Goal: Information Seeking & Learning: Learn about a topic

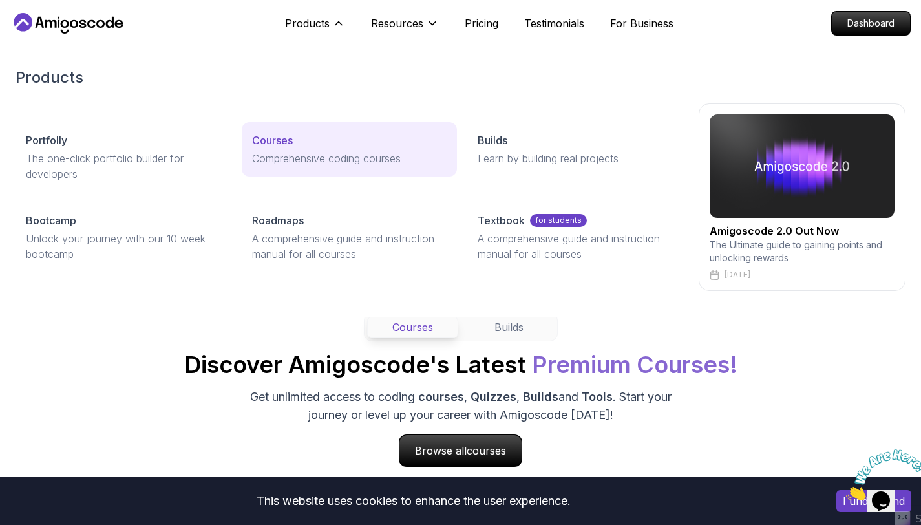
click at [273, 145] on p "Courses" at bounding box center [272, 141] width 41 height 16
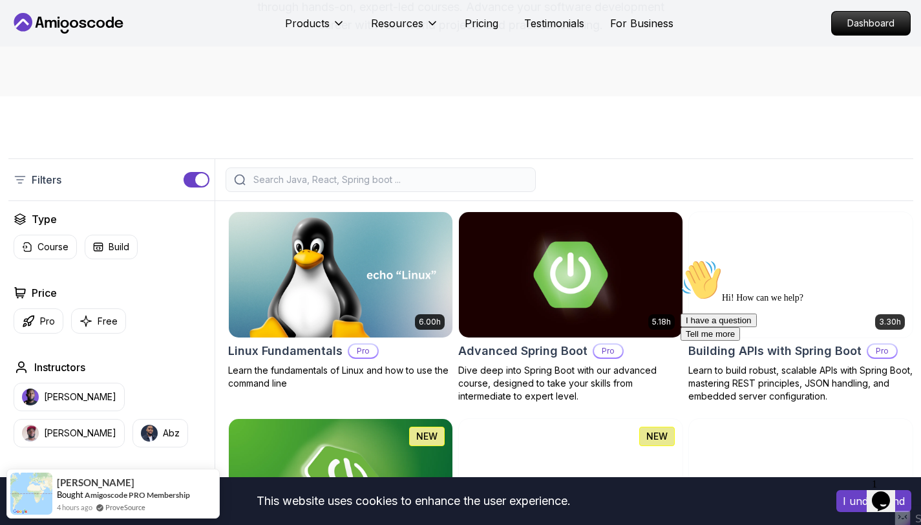
scroll to position [225, 0]
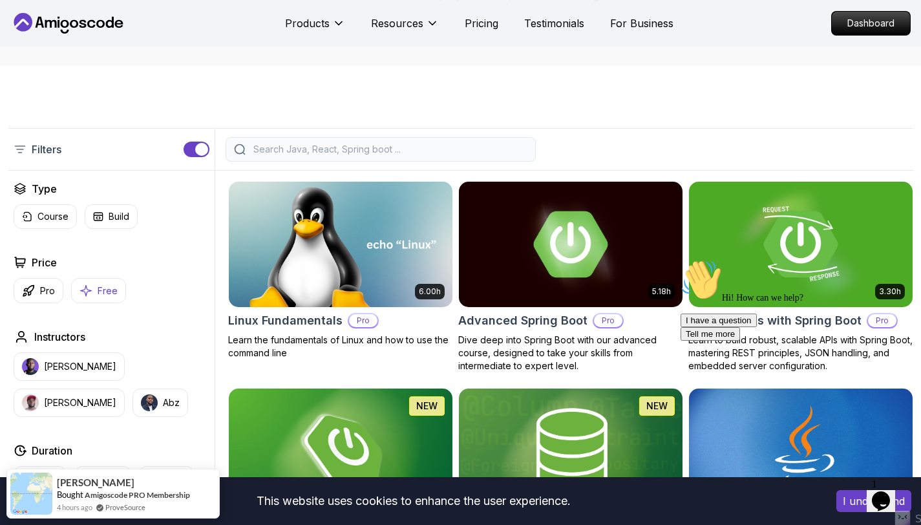
click at [87, 288] on icon "button" at bounding box center [86, 291] width 13 height 14
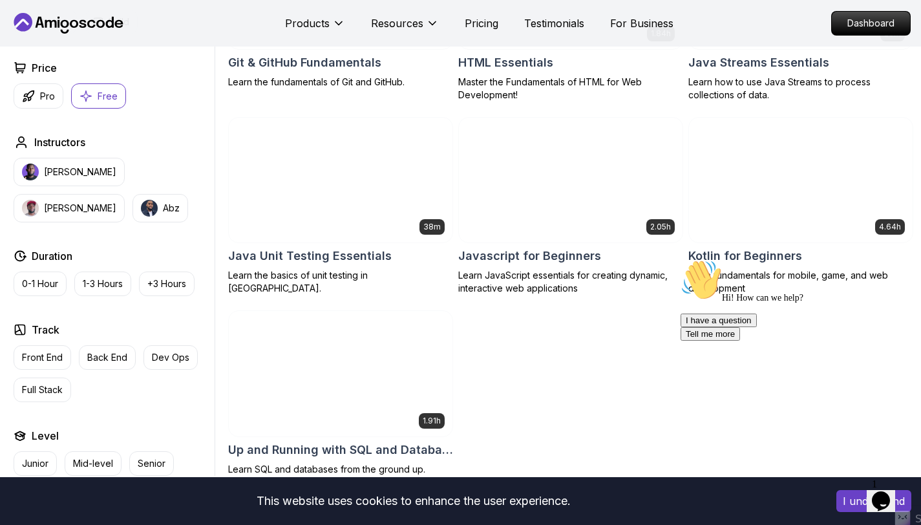
scroll to position [697, 0]
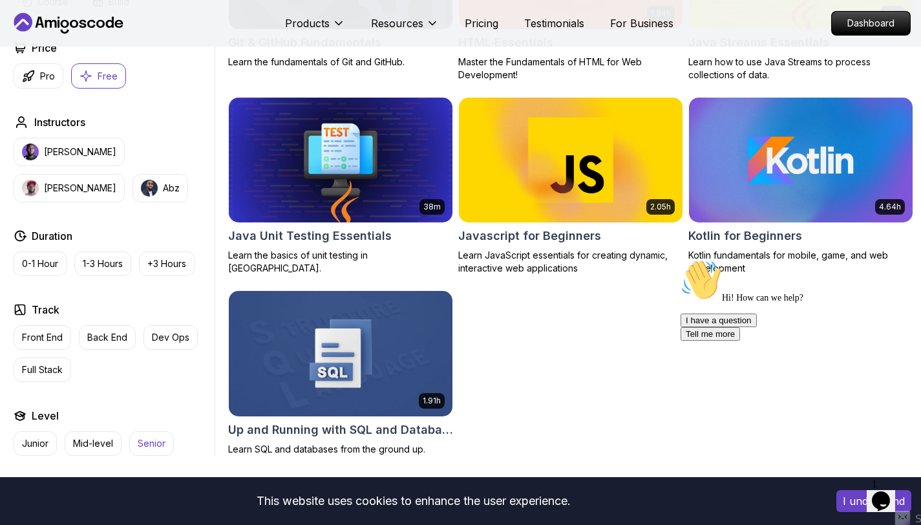
click at [146, 447] on p "Senior" at bounding box center [152, 443] width 28 height 13
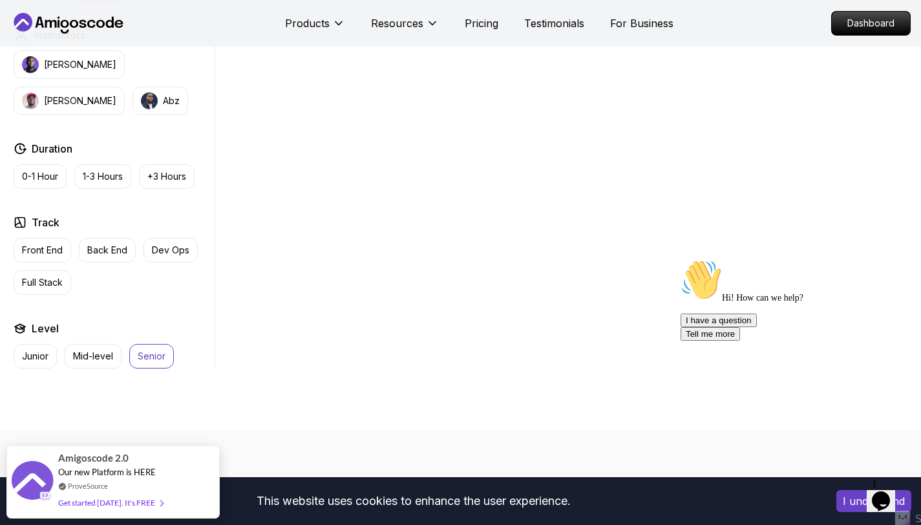
scroll to position [583, 0]
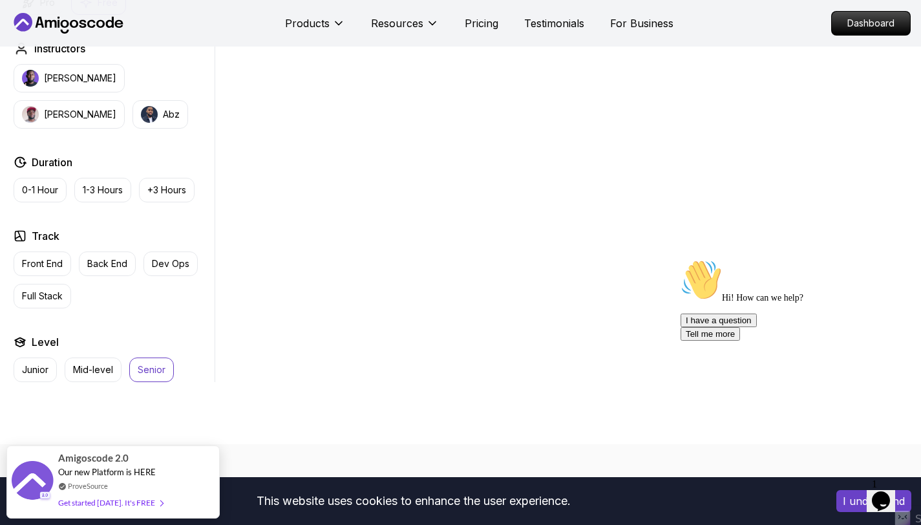
click at [137, 380] on button "Senior" at bounding box center [151, 369] width 45 height 25
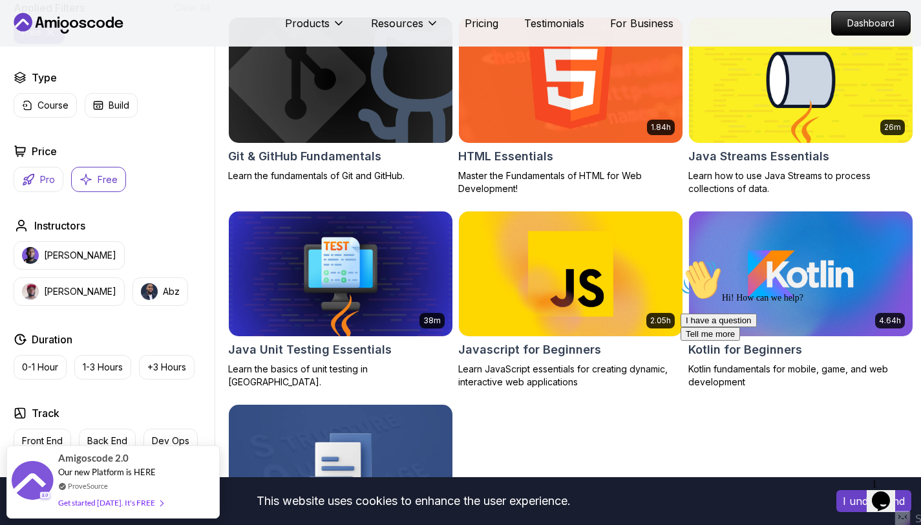
click at [43, 178] on p "Pro" at bounding box center [47, 179] width 15 height 13
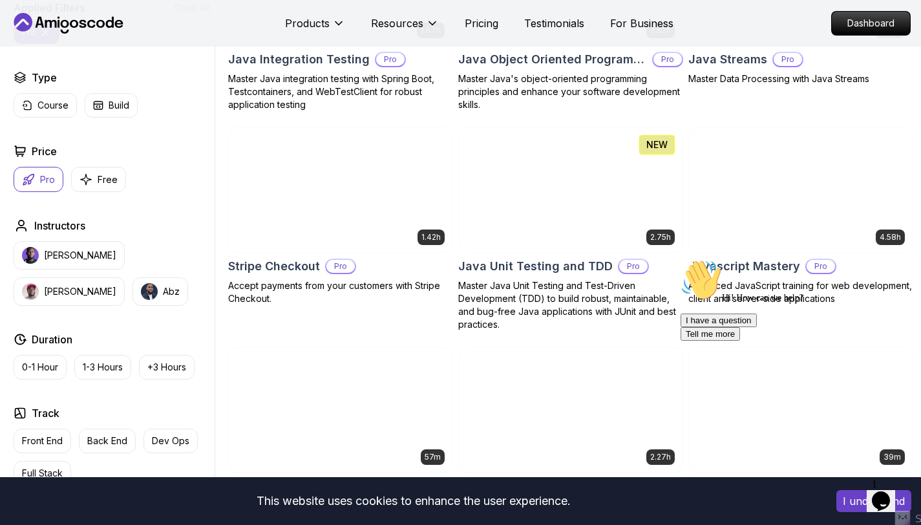
scroll to position [1714, 0]
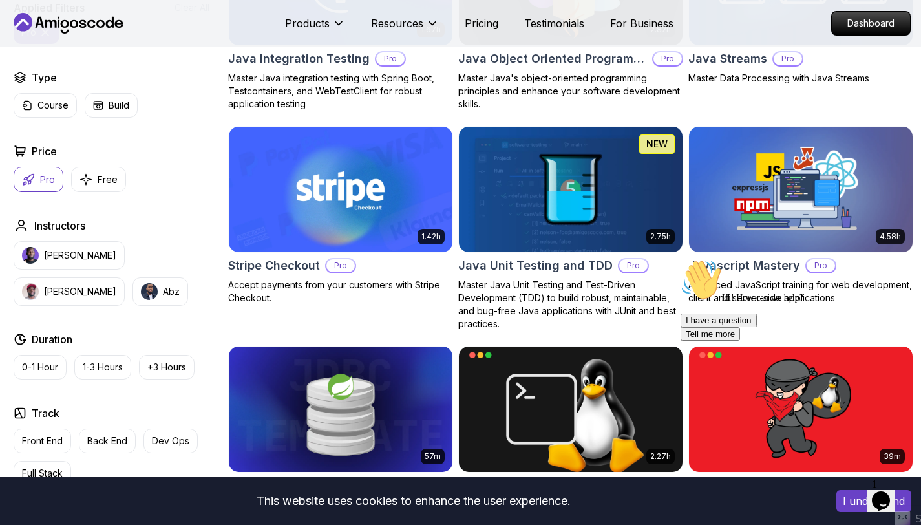
click at [757, 216] on img at bounding box center [800, 188] width 235 height 131
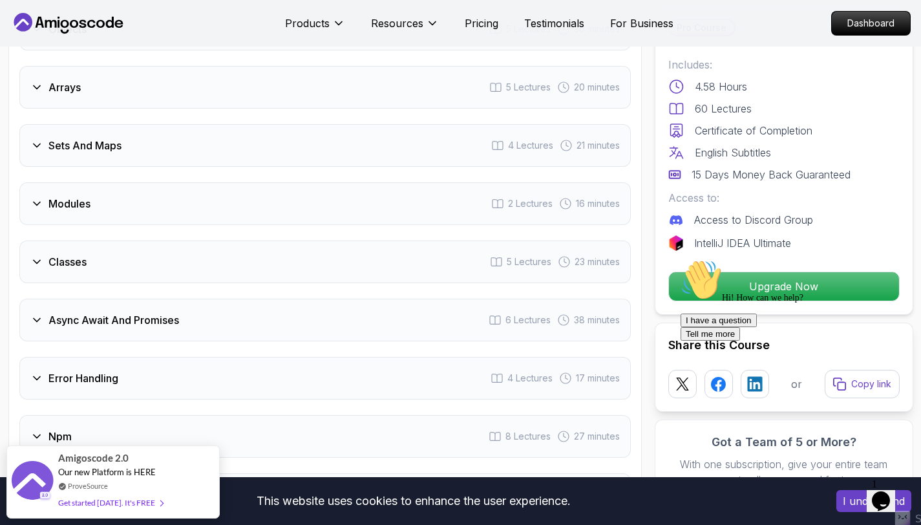
scroll to position [1481, 0]
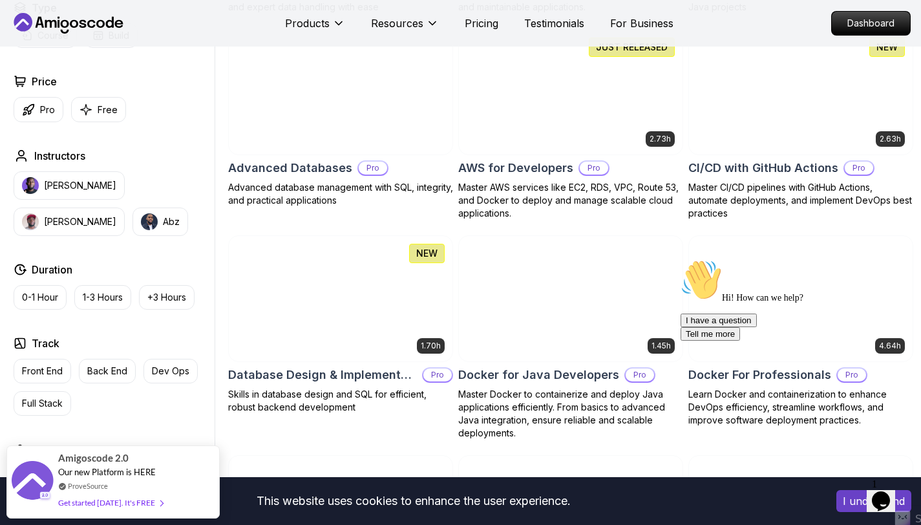
scroll to position [767, 0]
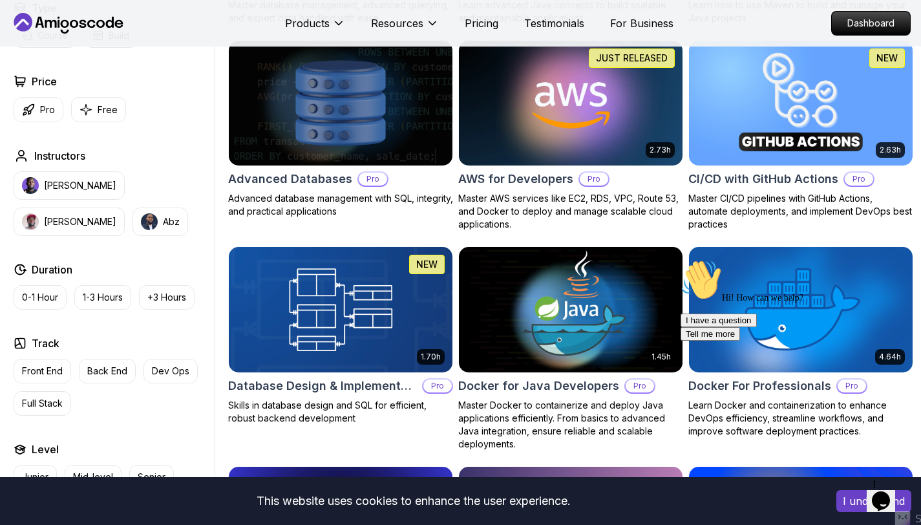
click at [577, 334] on img at bounding box center [570, 309] width 235 height 131
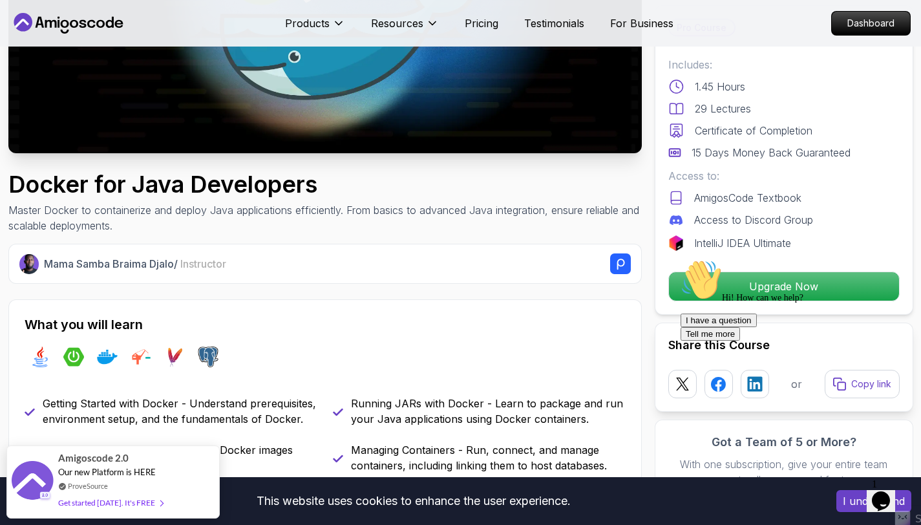
scroll to position [284, 0]
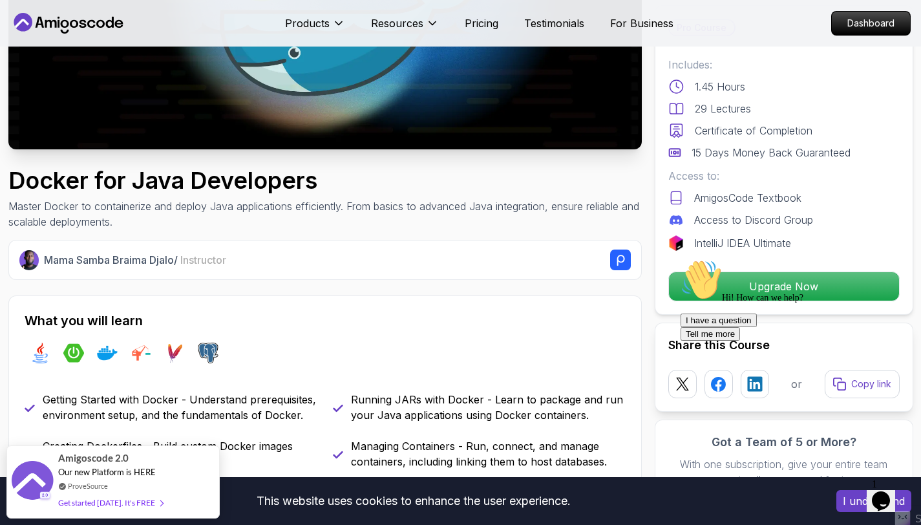
click at [681, 259] on icon "Chat attention grabber" at bounding box center [681, 259] width 0 height 0
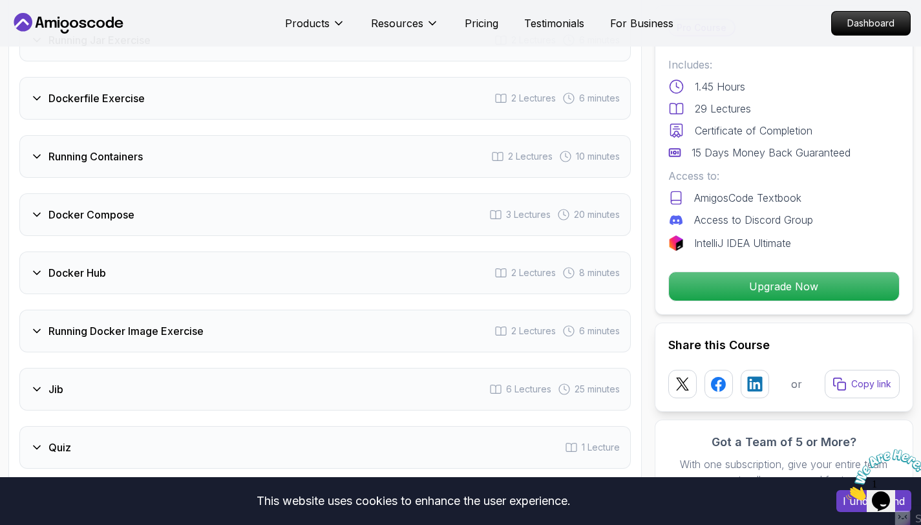
scroll to position [1935, 0]
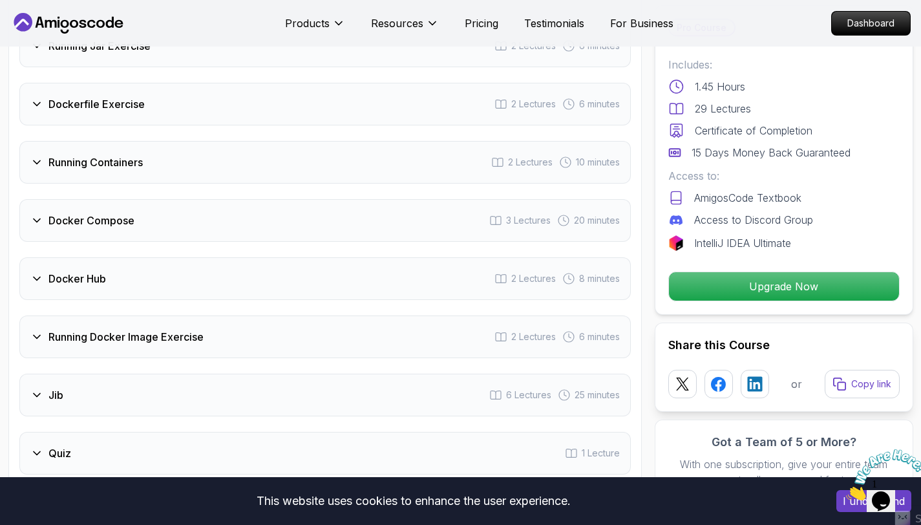
click at [36, 214] on icon at bounding box center [36, 220] width 13 height 13
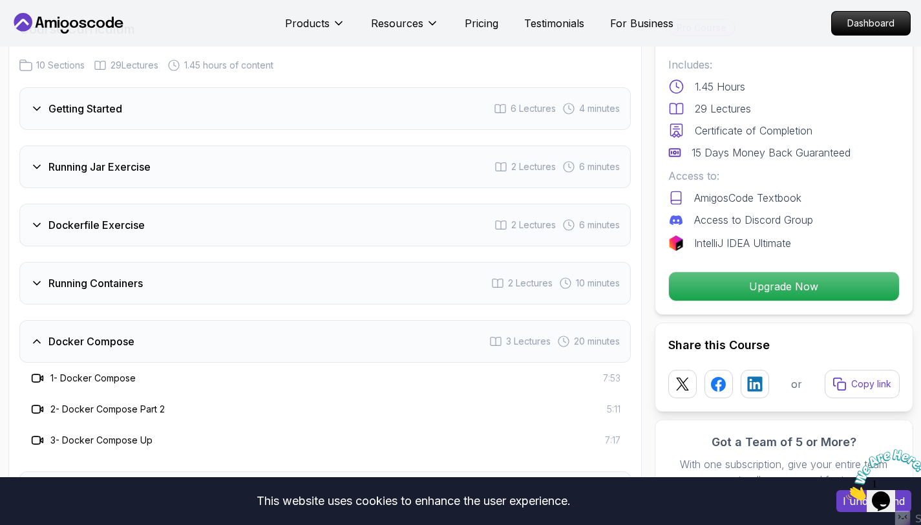
scroll to position [1595, 0]
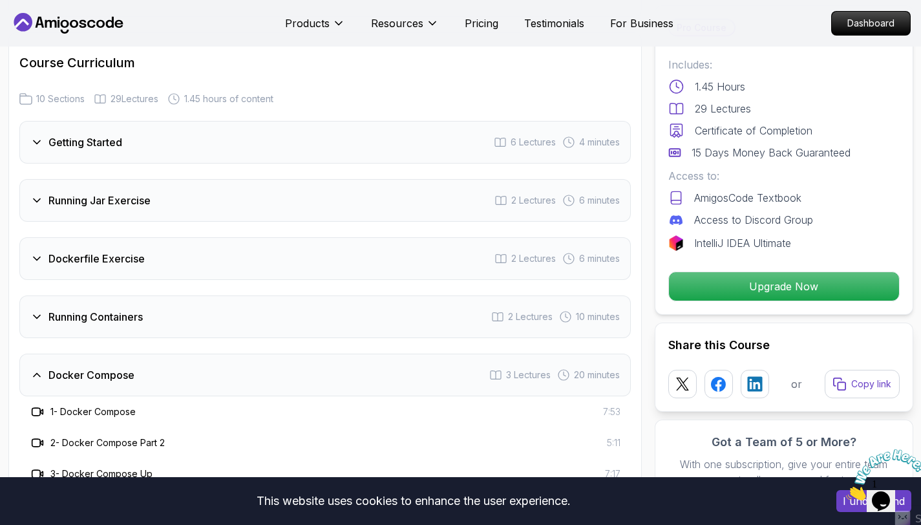
click at [34, 193] on div "Running Jar Exercise" at bounding box center [90, 201] width 120 height 16
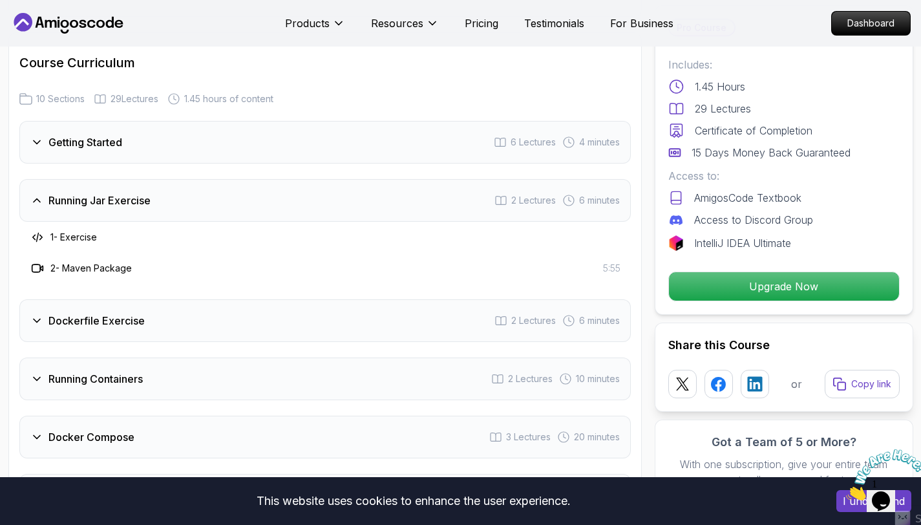
click at [34, 136] on icon at bounding box center [36, 142] width 13 height 13
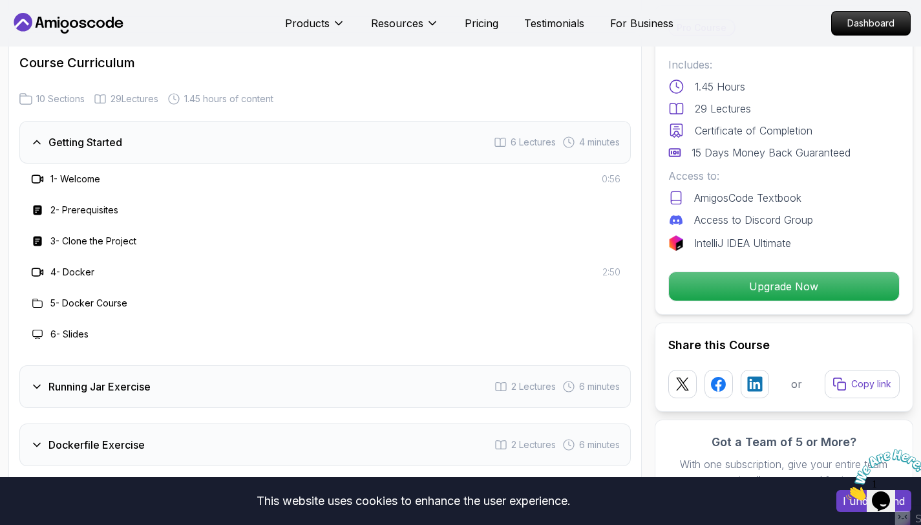
click at [80, 171] on div "1 - Welcome 0:56" at bounding box center [325, 179] width 612 height 31
click at [86, 173] on h3 "1 - Welcome" at bounding box center [75, 179] width 50 height 13
click at [30, 171] on div at bounding box center [38, 179] width 16 height 16
click at [39, 173] on icon at bounding box center [37, 179] width 13 height 13
click at [42, 204] on icon at bounding box center [37, 210] width 13 height 13
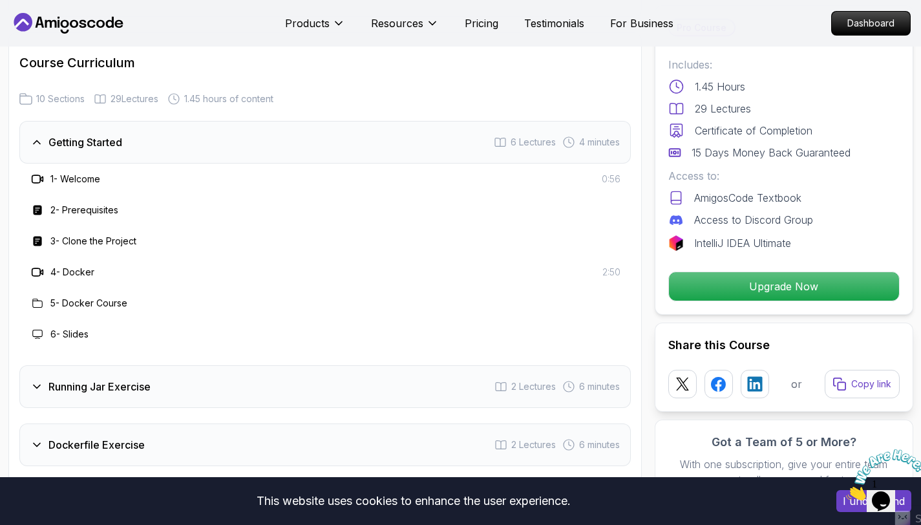
click at [62, 204] on h3 "2 - Prerequisites" at bounding box center [84, 210] width 68 height 13
click at [71, 235] on h3 "3 - Clone the Project" at bounding box center [93, 241] width 86 height 13
click at [57, 266] on h3 "4 - Docker" at bounding box center [72, 272] width 44 height 13
click at [61, 328] on h3 "6 - Slides" at bounding box center [69, 334] width 38 height 13
click at [61, 331] on div "6 - Slides" at bounding box center [325, 334] width 612 height 31
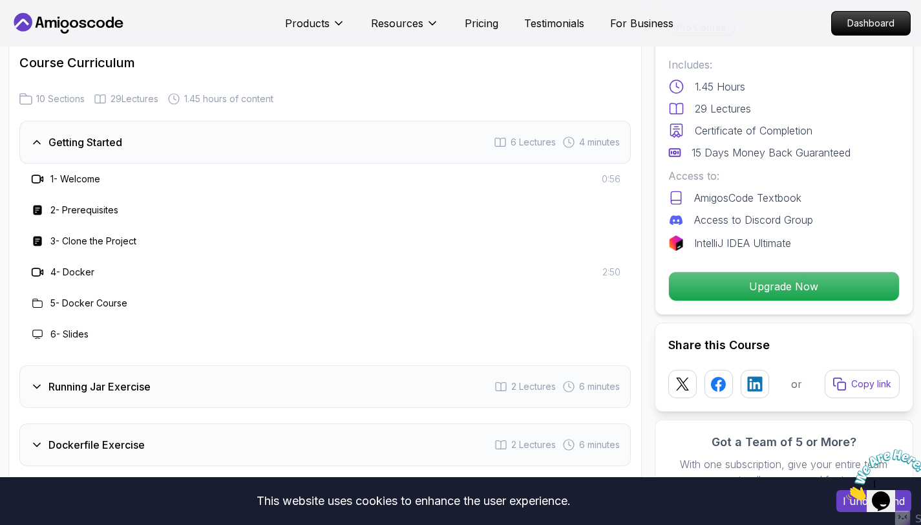
click at [74, 266] on h3 "4 - Docker" at bounding box center [72, 272] width 44 height 13
click at [37, 266] on icon at bounding box center [37, 272] width 13 height 13
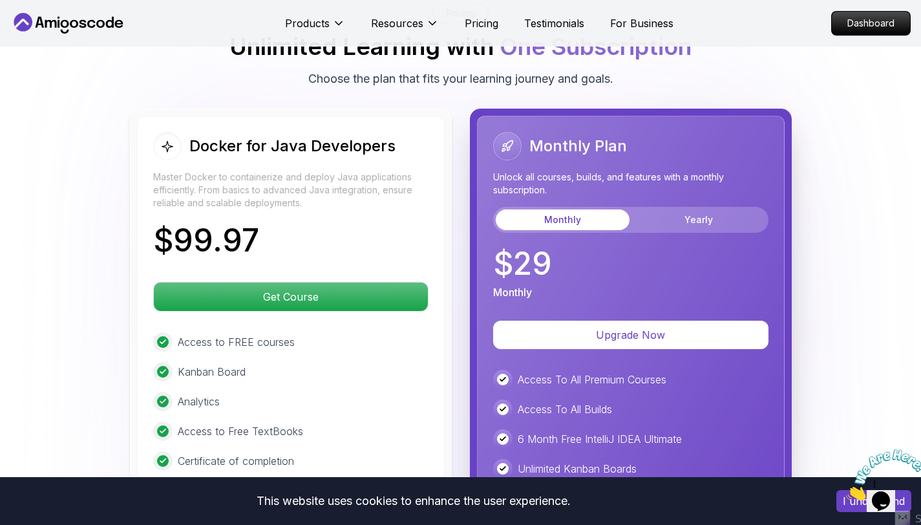
scroll to position [2650, 0]
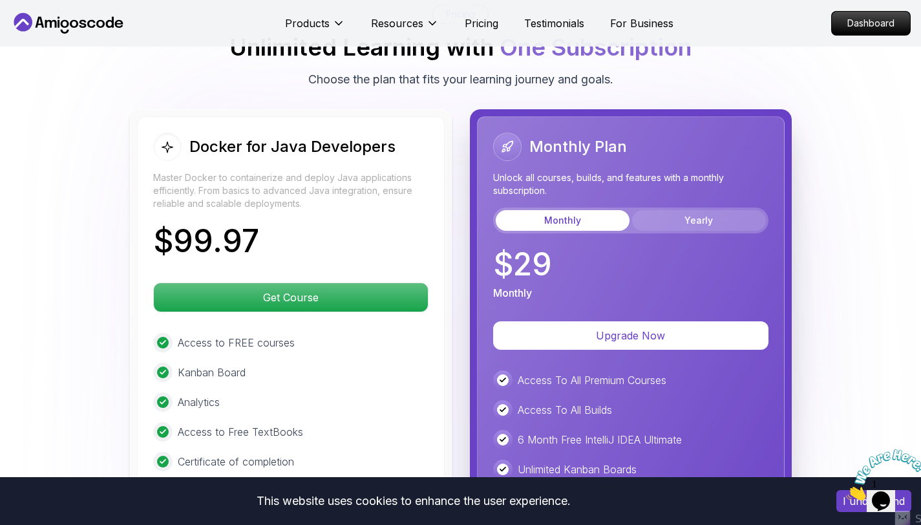
click at [680, 210] on button "Yearly" at bounding box center [699, 220] width 134 height 21
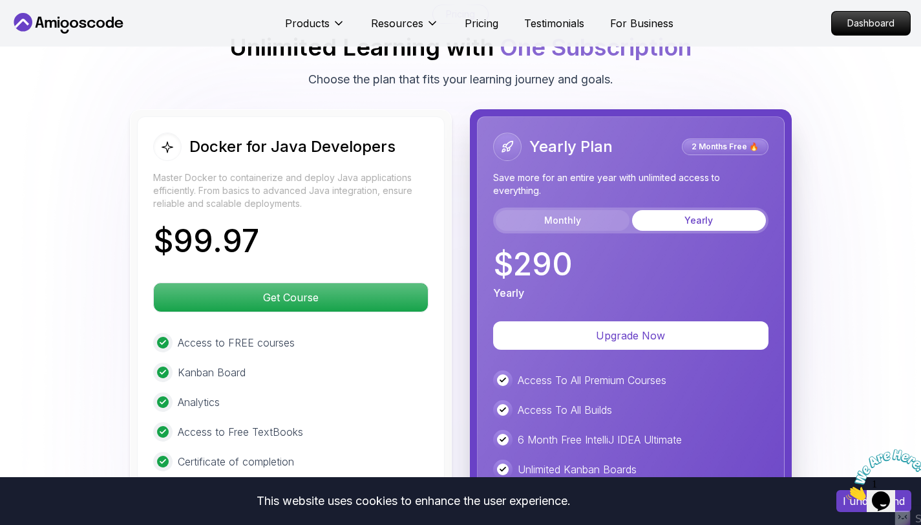
click at [557, 210] on button "Monthly" at bounding box center [563, 220] width 134 height 21
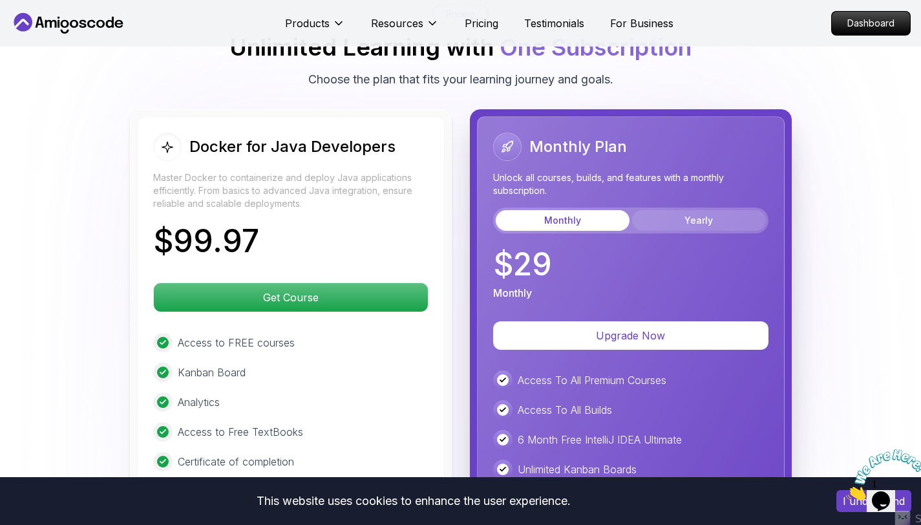
click at [677, 210] on button "Yearly" at bounding box center [699, 220] width 134 height 21
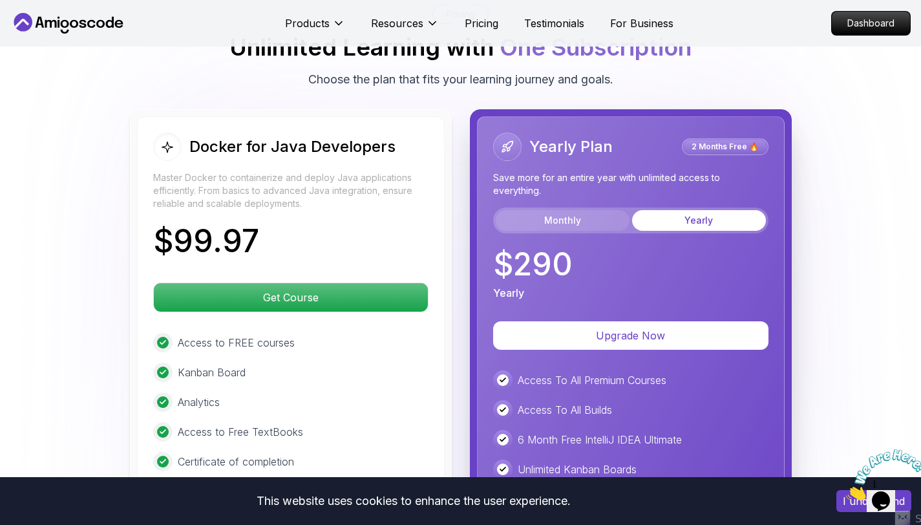
click at [591, 211] on button "Monthly" at bounding box center [563, 220] width 134 height 21
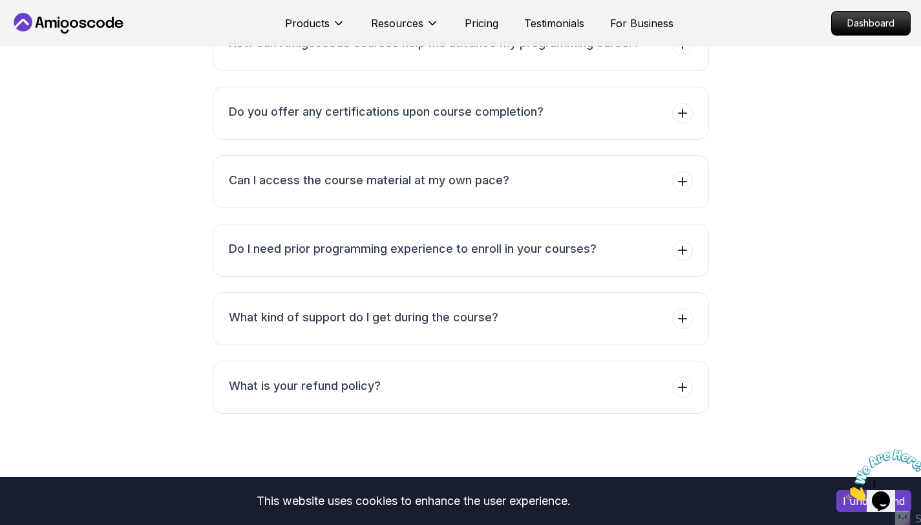
scroll to position [4127, 0]
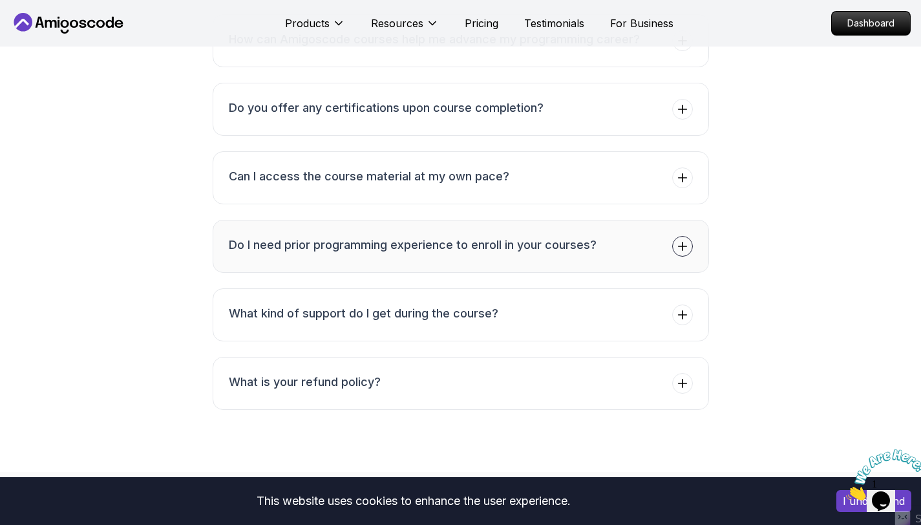
click at [681, 240] on icon at bounding box center [682, 246] width 13 height 13
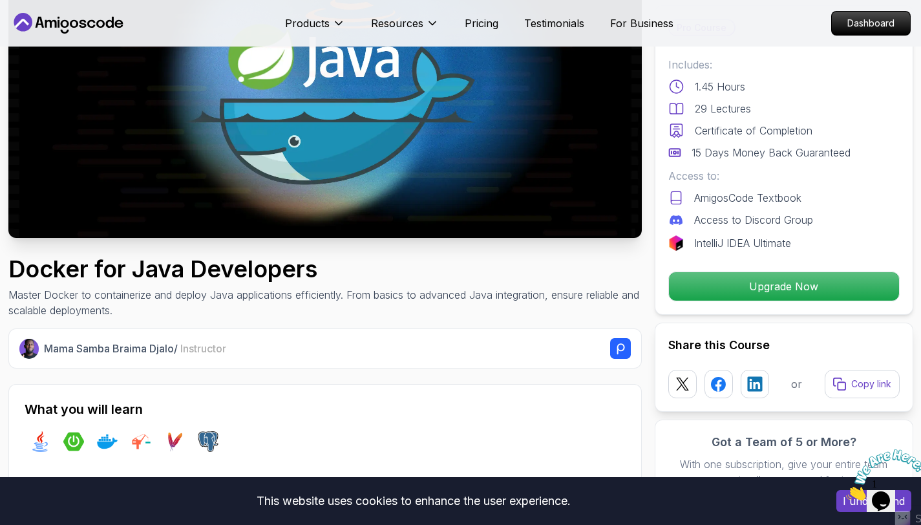
scroll to position [0, 0]
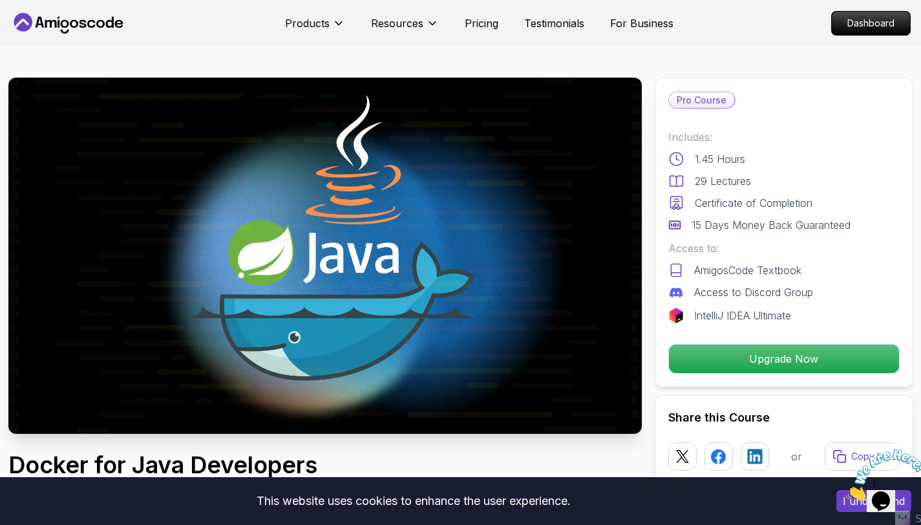
click at [351, 343] on img at bounding box center [324, 256] width 633 height 356
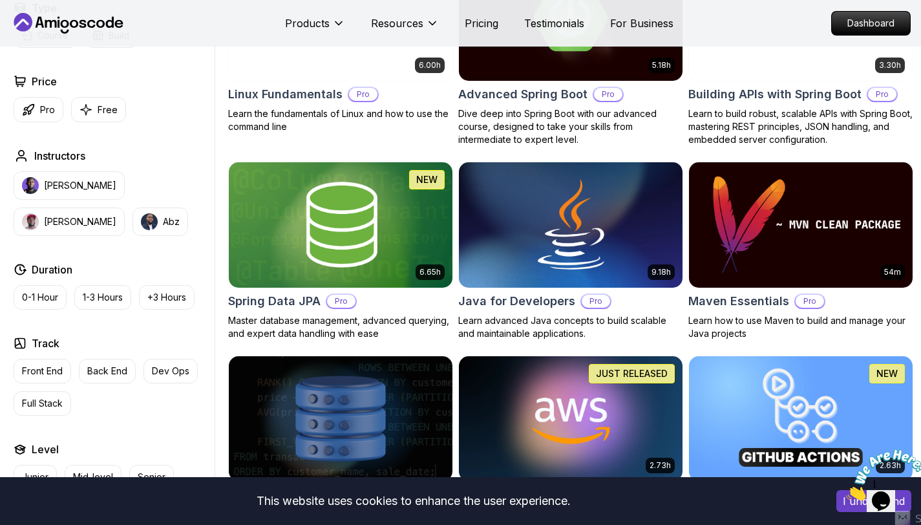
scroll to position [449, 0]
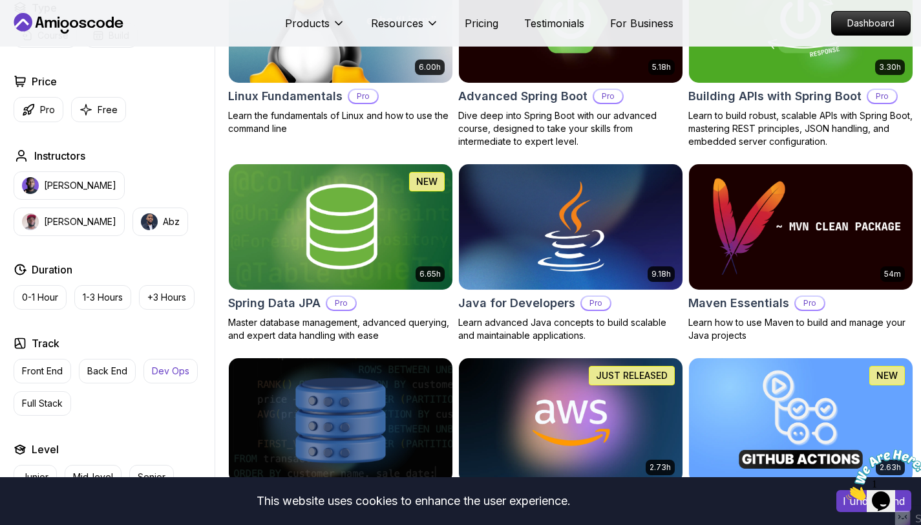
click at [169, 370] on p "Dev Ops" at bounding box center [170, 371] width 37 height 13
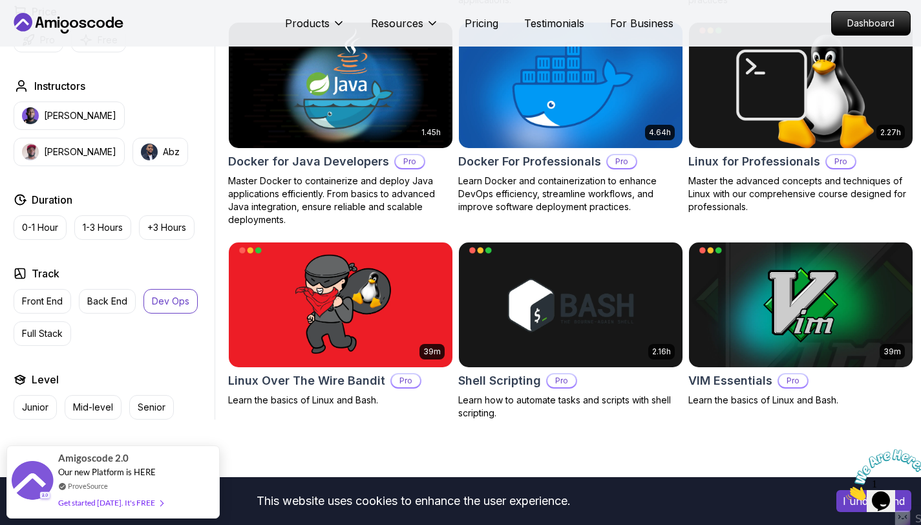
scroll to position [596, 0]
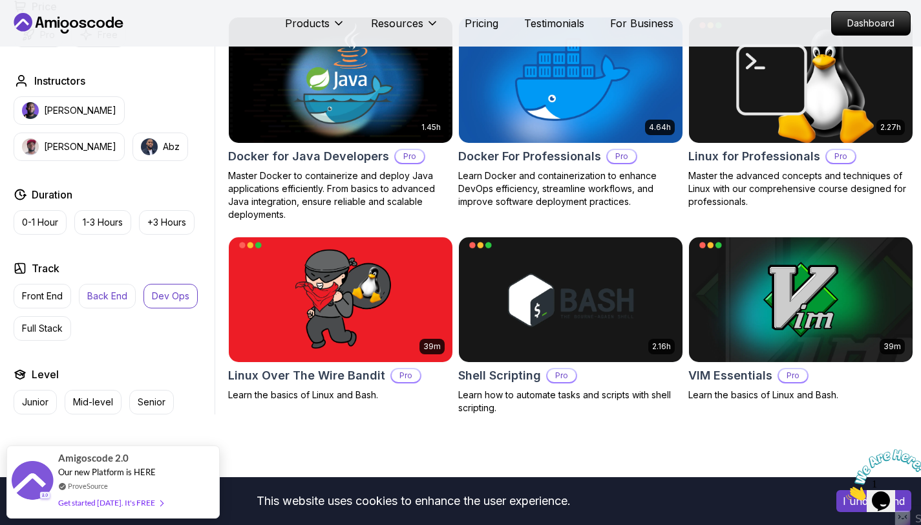
click at [107, 298] on p "Back End" at bounding box center [107, 296] width 40 height 13
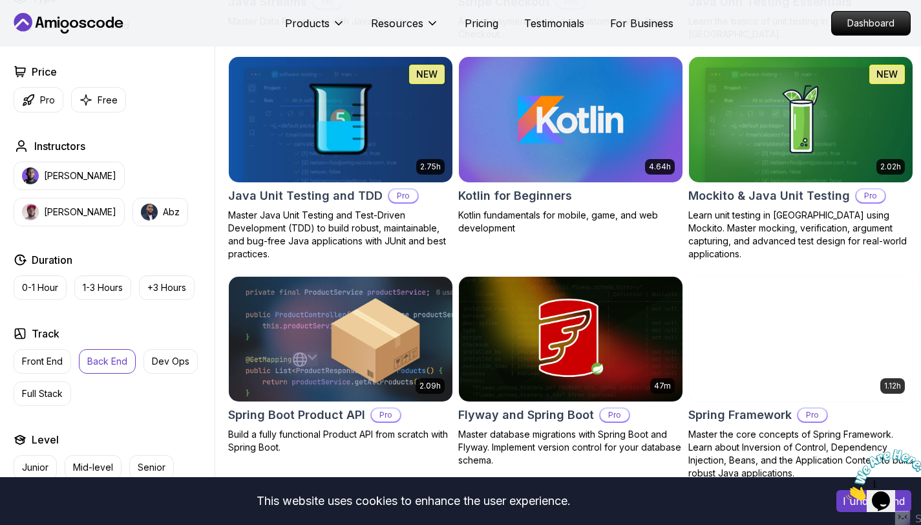
scroll to position [1370, 0]
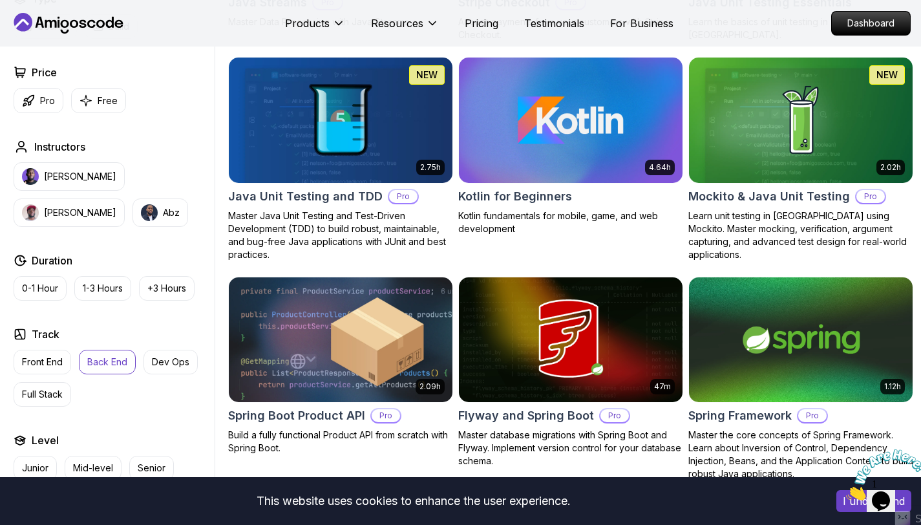
click at [396, 333] on img at bounding box center [340, 339] width 235 height 131
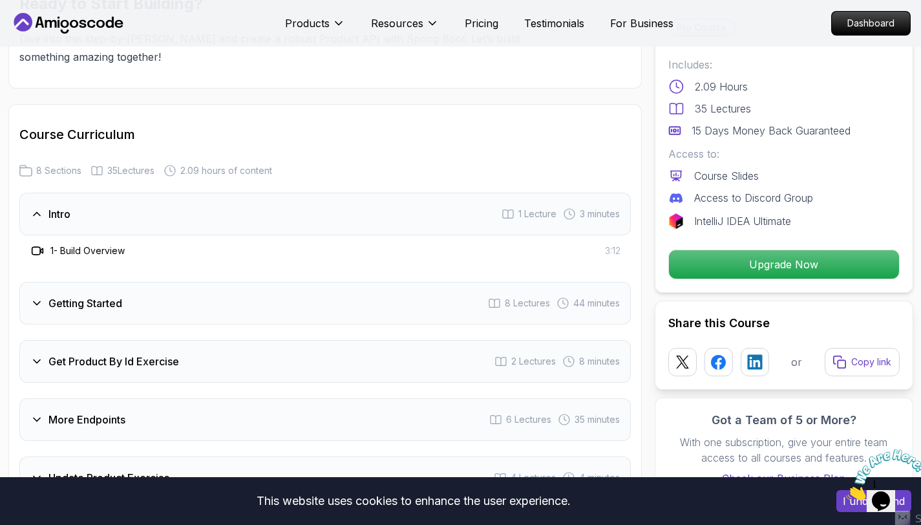
scroll to position [1487, 0]
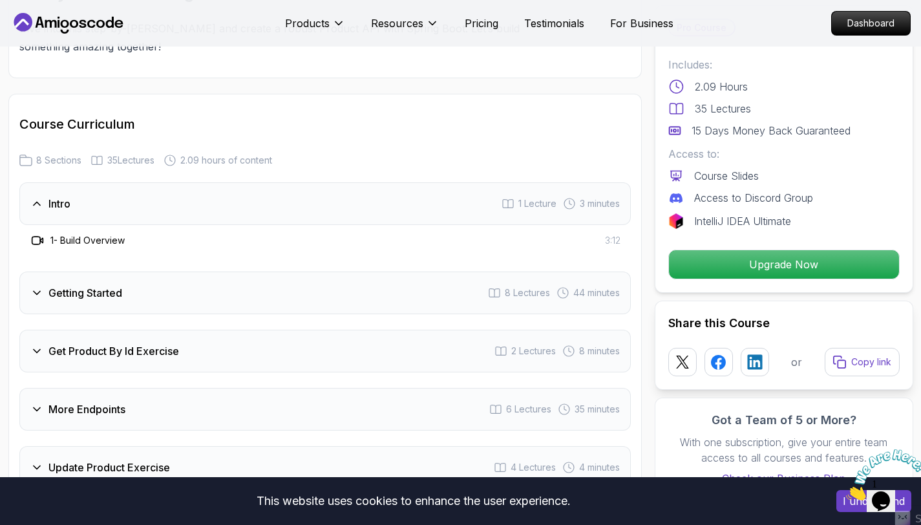
click at [34, 202] on icon at bounding box center [37, 203] width 6 height 3
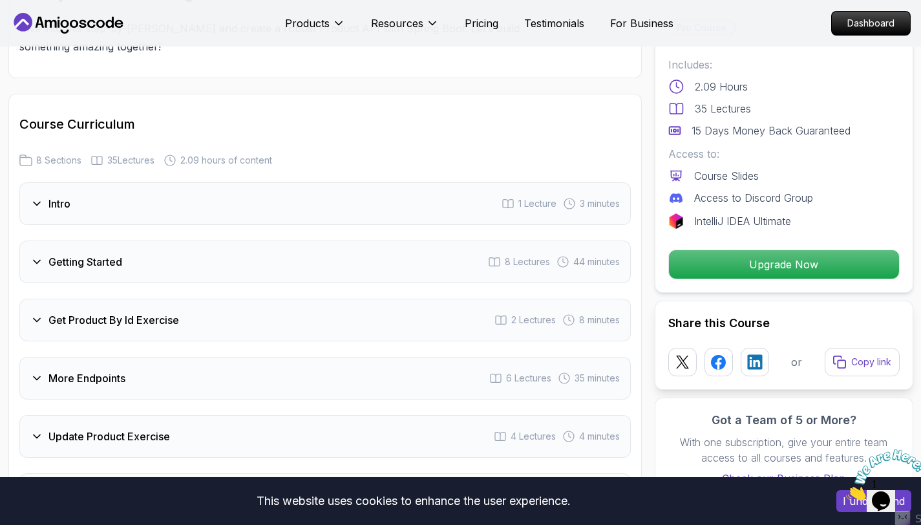
click at [25, 182] on div "Intro 1 Lecture 3 minutes" at bounding box center [325, 203] width 612 height 43
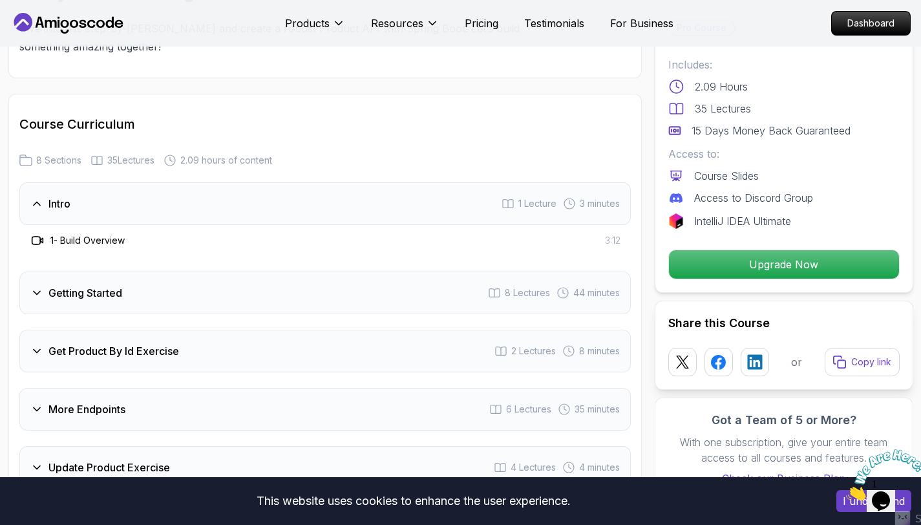
click at [40, 237] on icon at bounding box center [36, 241] width 8 height 8
click at [74, 234] on h3 "1 - Build Overview" at bounding box center [87, 240] width 74 height 13
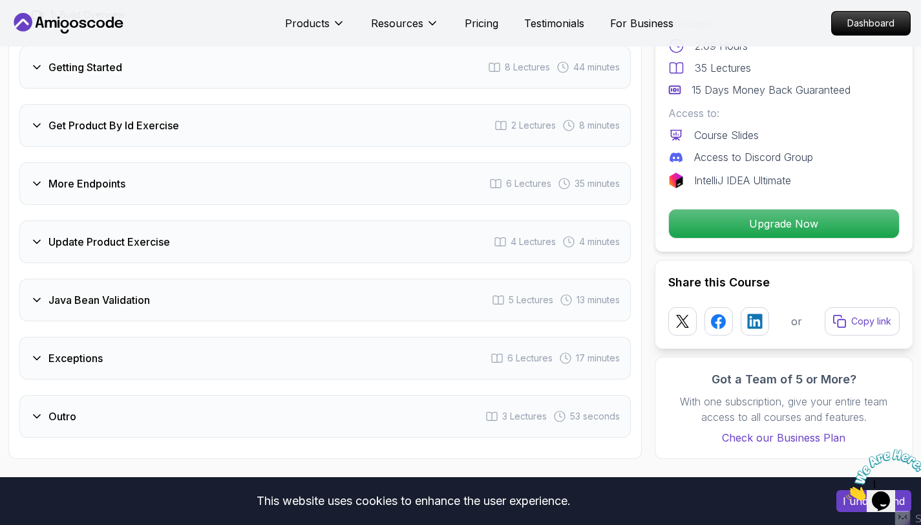
scroll to position [1712, 0]
click at [890, 491] on img at bounding box center [886, 474] width 80 height 51
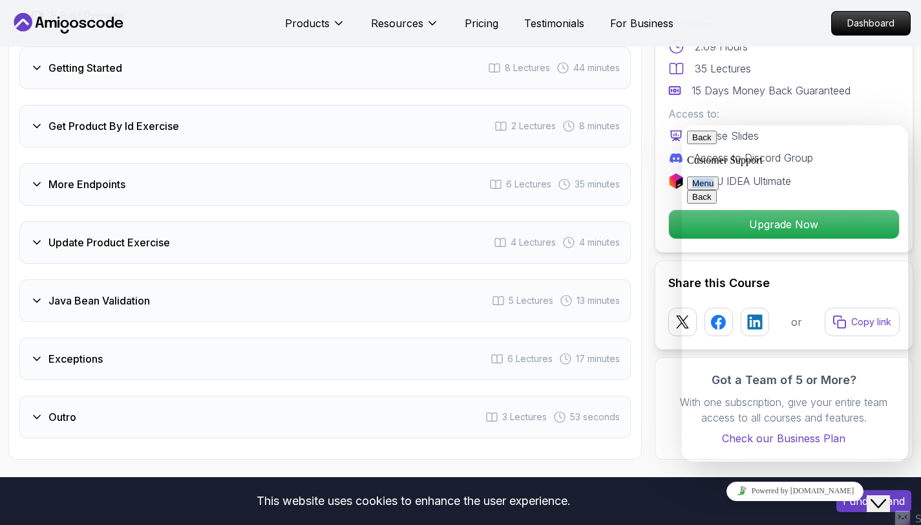
drag, startPoint x: 887, startPoint y: 159, endPoint x: 812, endPoint y: 162, distance: 75.0
click at [812, 162] on div "Back Customer Support Menu" at bounding box center [795, 160] width 216 height 59
click at [697, 136] on button "Back" at bounding box center [702, 138] width 30 height 14
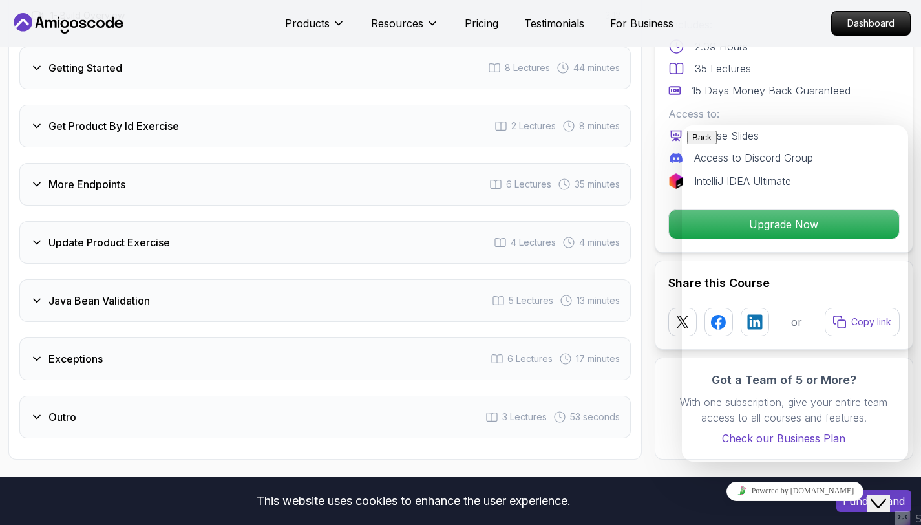
click at [886, 496] on div "Close Chat This icon closes the chat window." at bounding box center [879, 504] width 16 height 16
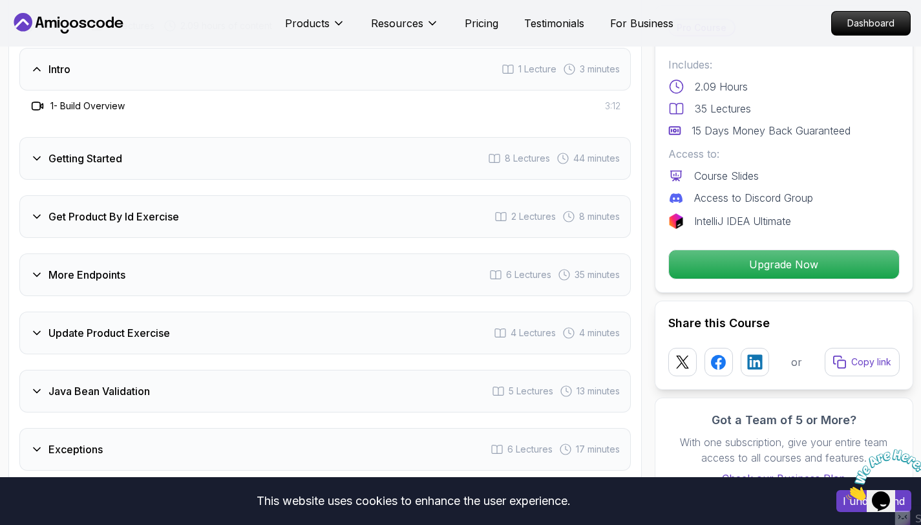
scroll to position [1620, 0]
click at [236, 313] on div "Update Product Exercise 4 Lectures 4 minutes" at bounding box center [325, 334] width 612 height 43
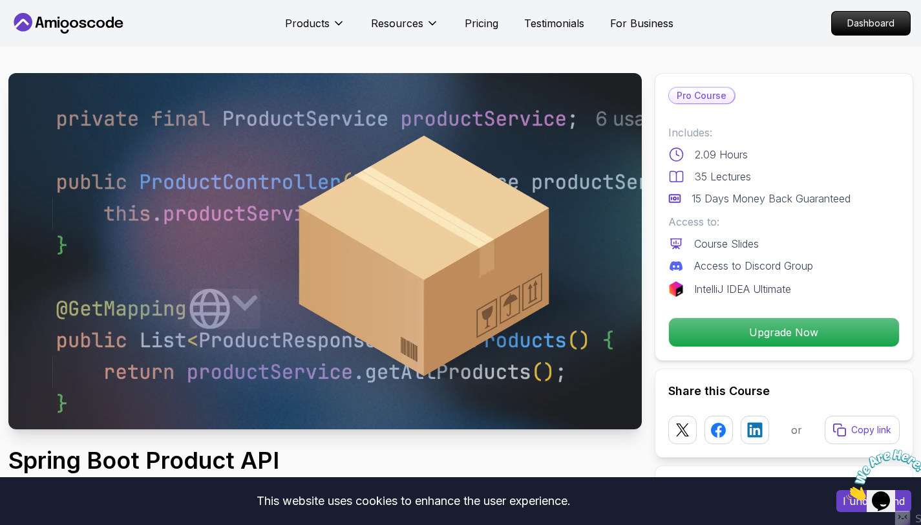
scroll to position [0, 0]
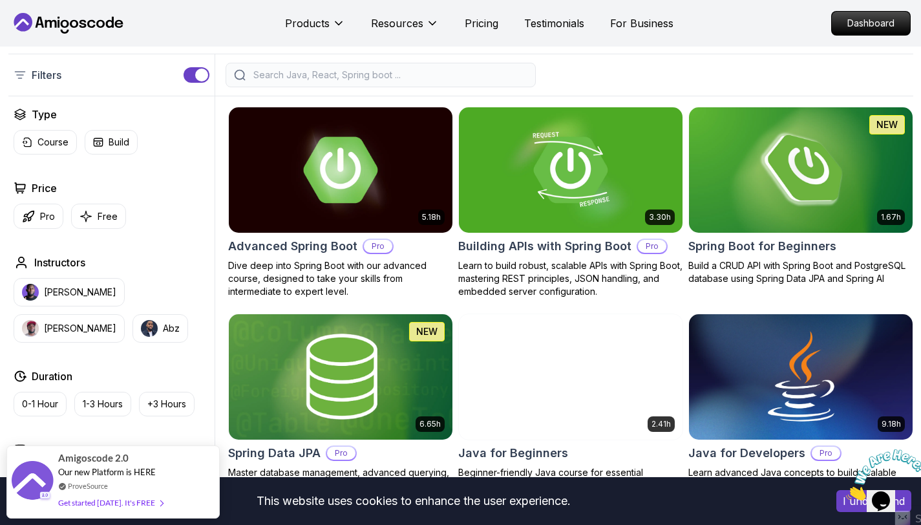
scroll to position [328, 0]
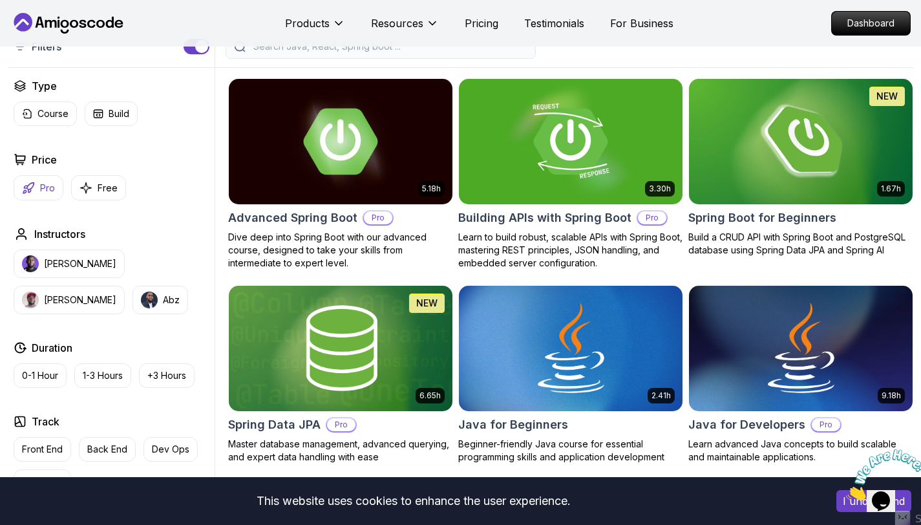
click at [52, 189] on p "Pro" at bounding box center [47, 188] width 15 height 13
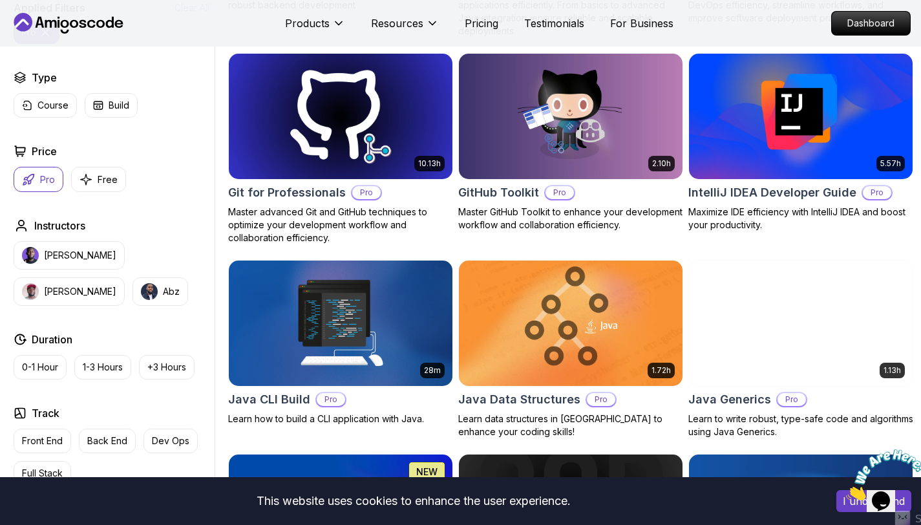
scroll to position [1189, 0]
